Goal: Task Accomplishment & Management: Use online tool/utility

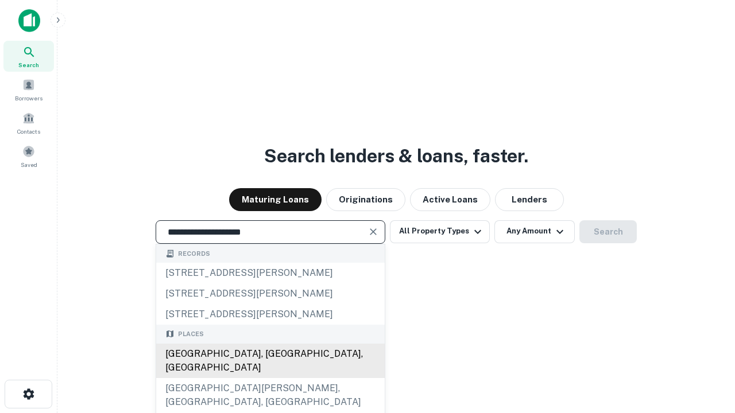
click at [270, 378] on div "Santa Monica, CA, USA" at bounding box center [270, 361] width 228 height 34
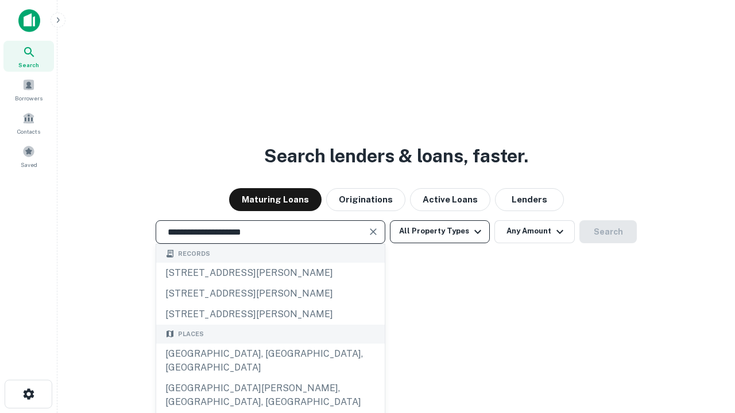
type input "**********"
click at [440, 231] on button "All Property Types" at bounding box center [440, 231] width 100 height 23
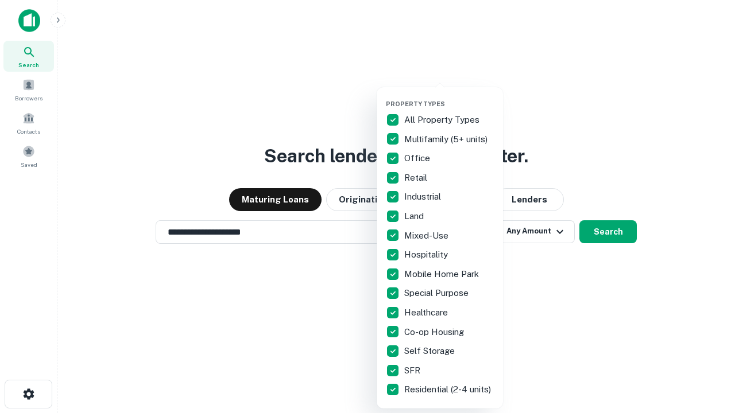
click at [449, 96] on button "button" at bounding box center [449, 96] width 126 height 1
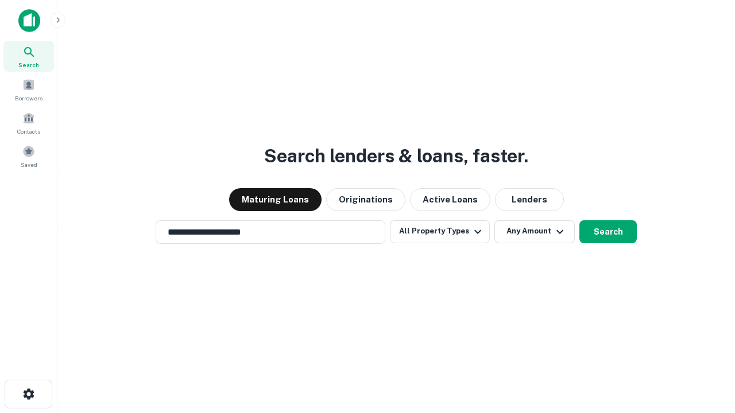
scroll to position [18, 0]
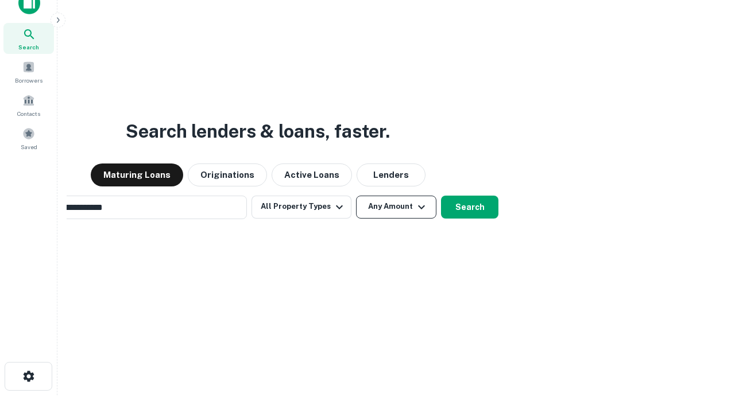
click at [356, 196] on button "Any Amount" at bounding box center [396, 207] width 80 height 23
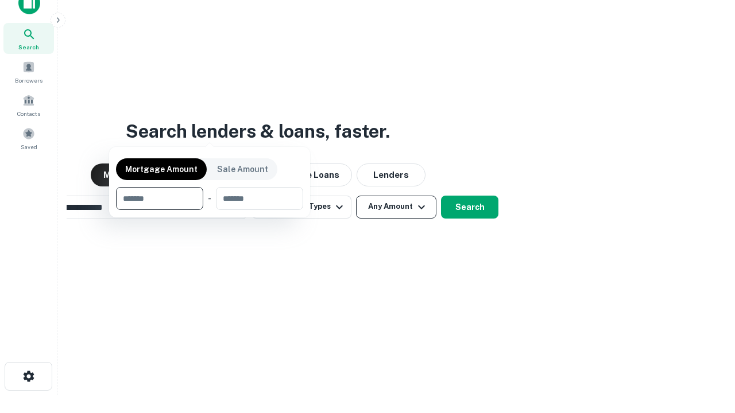
scroll to position [18, 0]
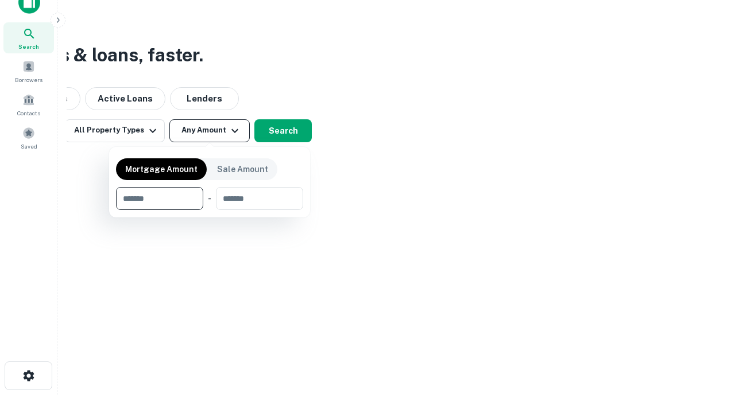
type input "*******"
click at [209, 210] on button "button" at bounding box center [209, 210] width 187 height 1
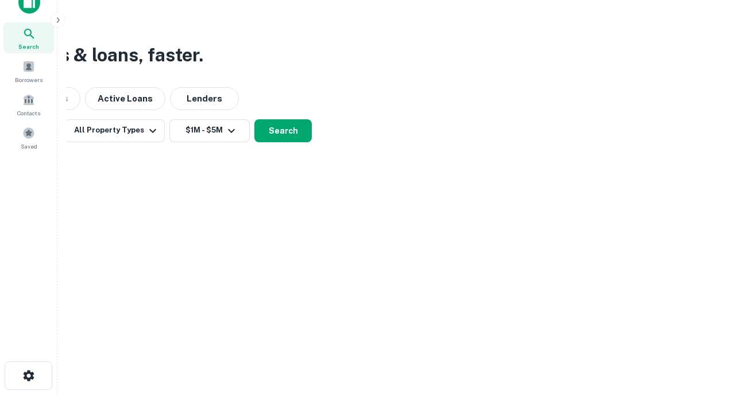
scroll to position [7, 212]
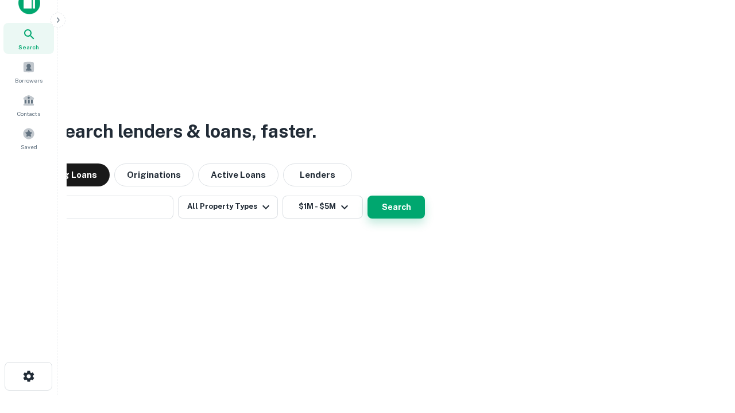
click at [367, 196] on button "Search" at bounding box center [395, 207] width 57 height 23
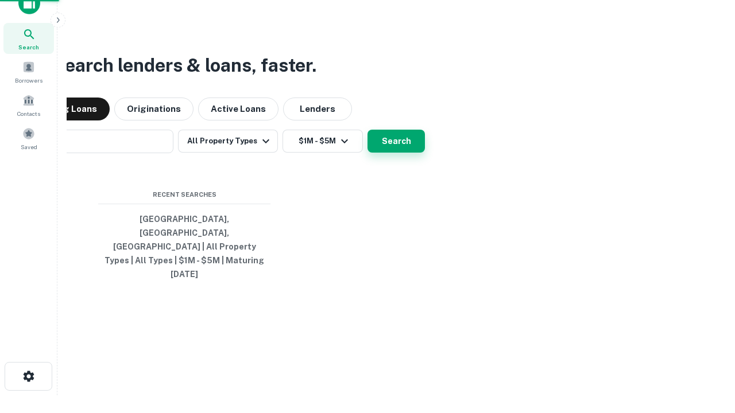
scroll to position [30, 325]
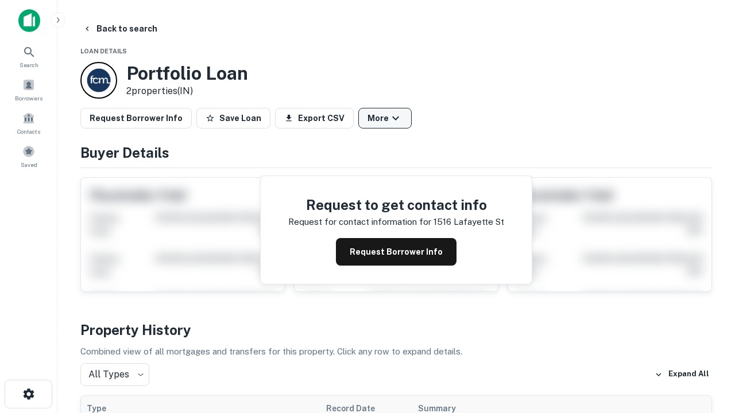
click at [385, 118] on button "More" at bounding box center [384, 118] width 53 height 21
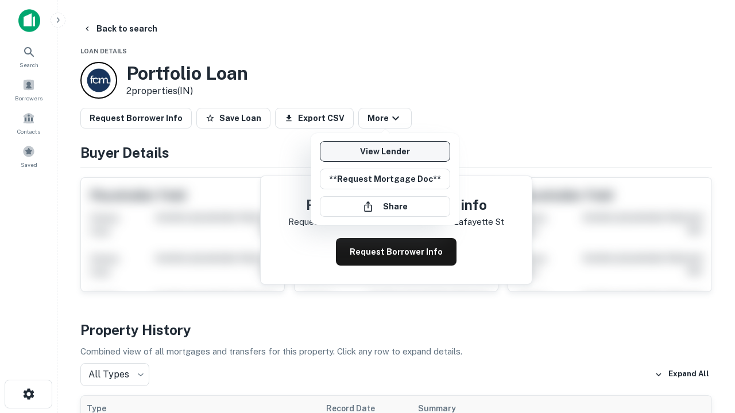
click at [385, 152] on link "View Lender" at bounding box center [385, 151] width 130 height 21
